Goal: Navigation & Orientation: Find specific page/section

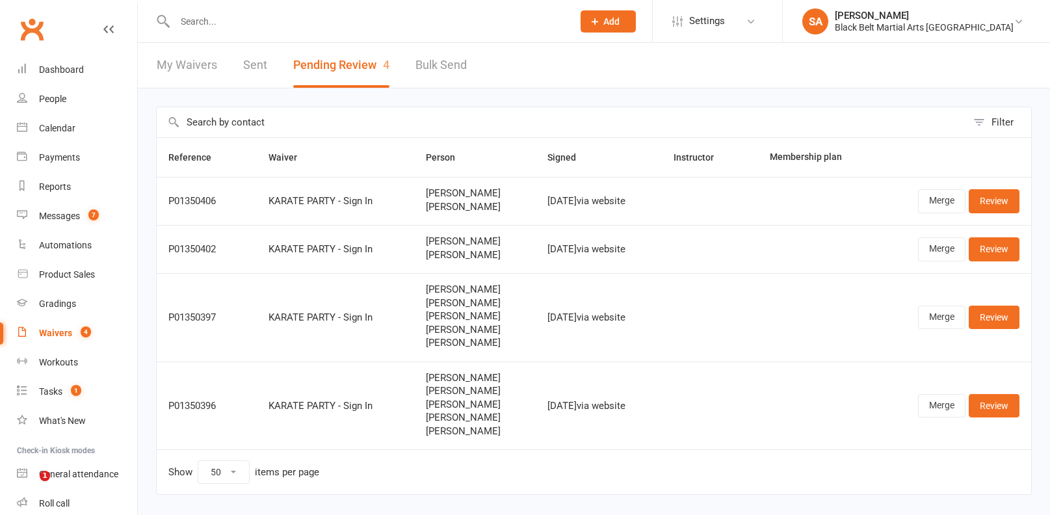
select select "50"
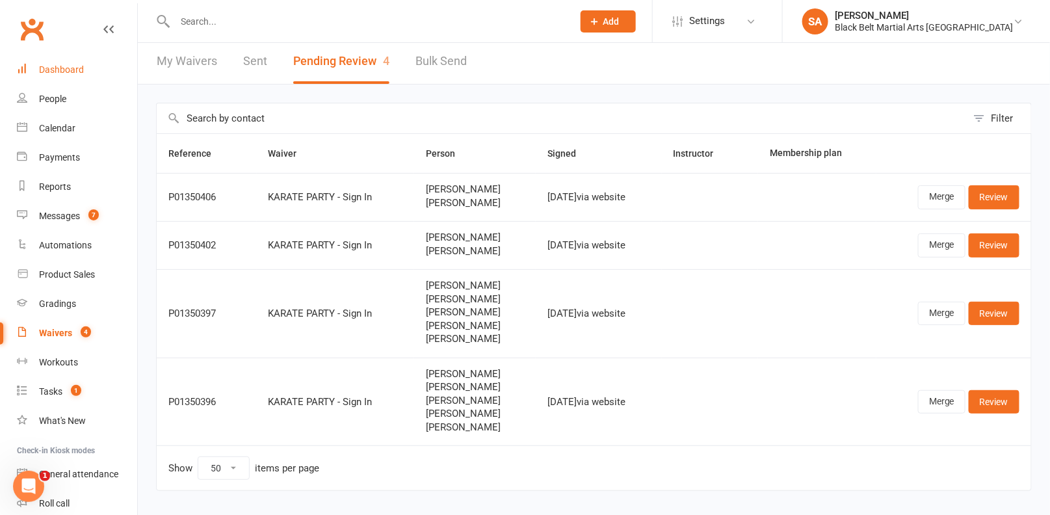
click at [62, 73] on div "Dashboard" at bounding box center [61, 69] width 45 height 10
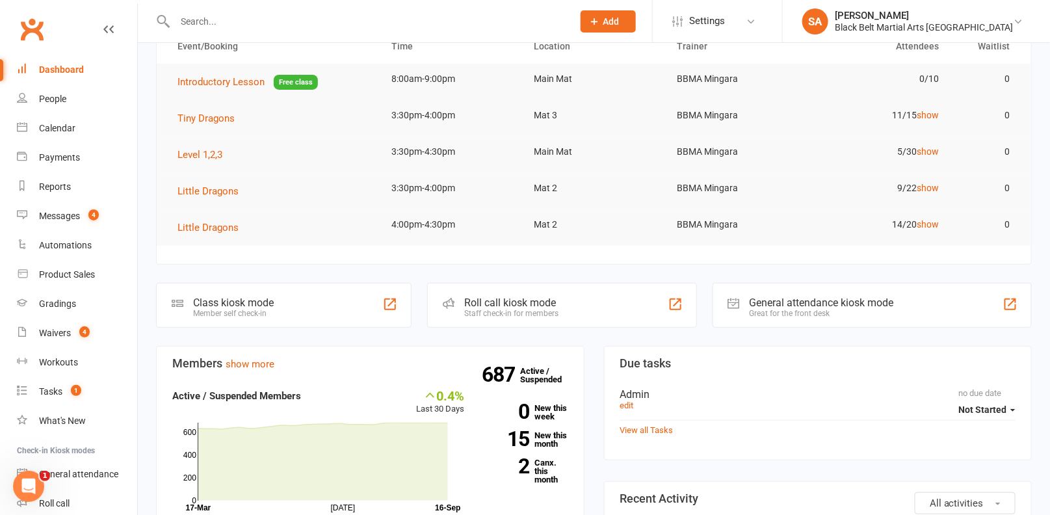
scroll to position [406, 0]
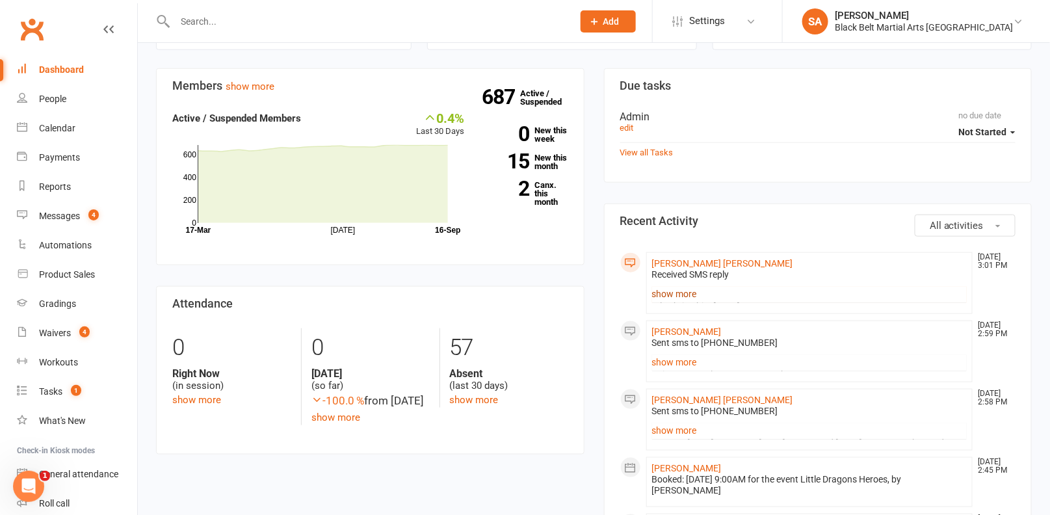
click at [679, 291] on link "show more" at bounding box center [809, 294] width 315 height 18
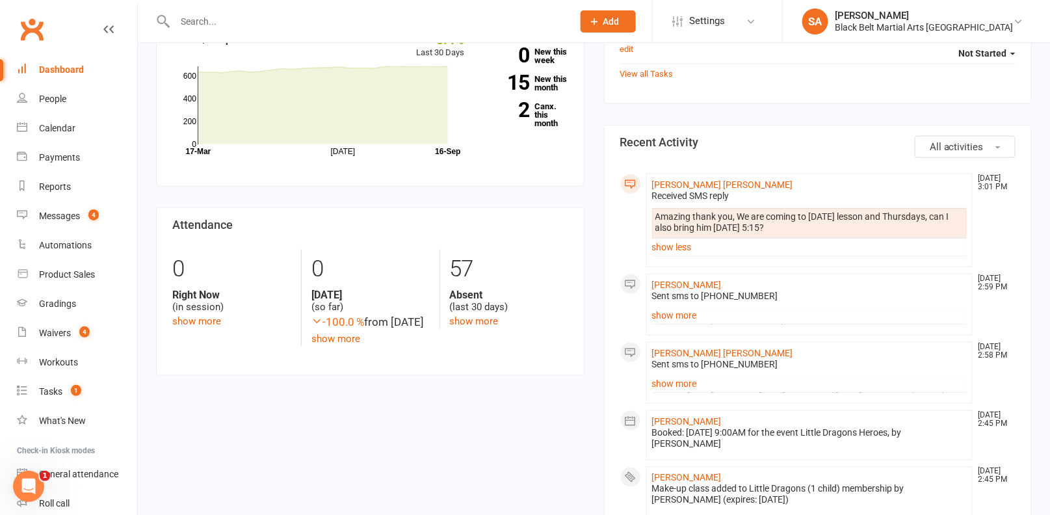
scroll to position [486, 0]
click at [57, 119] on link "Calendar" at bounding box center [77, 128] width 120 height 29
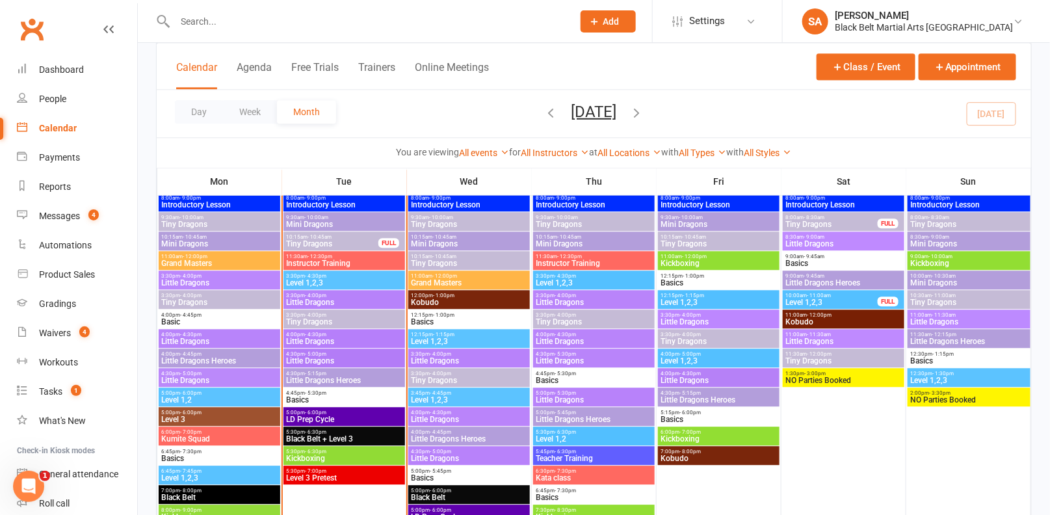
scroll to position [1082, 0]
